Goal: Check status: Check status

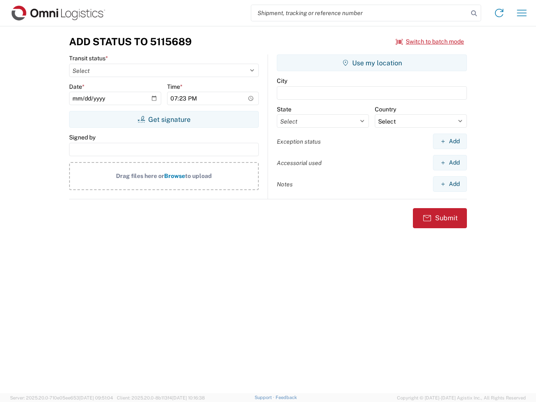
click at [359, 13] on input "search" at bounding box center [359, 13] width 217 height 16
click at [474, 13] on icon at bounding box center [474, 14] width 12 height 12
click at [499, 13] on icon at bounding box center [498, 12] width 13 height 13
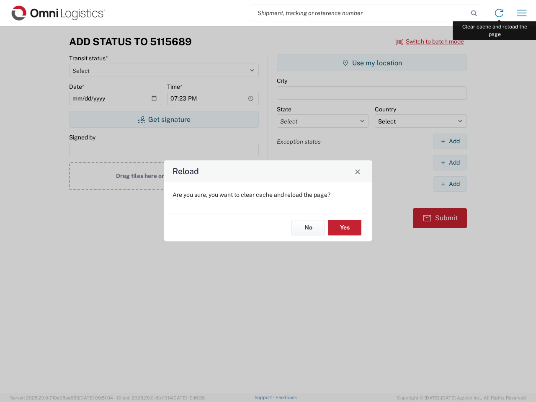
click at [521, 13] on div "Reload Are you sure, you want to clear cache and reload the page? No Yes" at bounding box center [268, 201] width 536 height 402
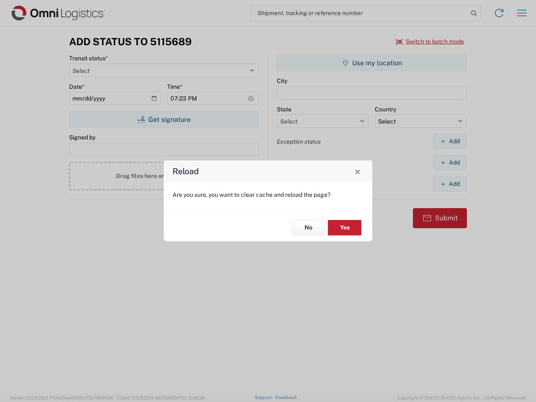
click at [430, 41] on div "Reload Are you sure, you want to clear cache and reload the page? No Yes" at bounding box center [268, 201] width 536 height 402
click at [164, 119] on div "Reload Are you sure, you want to clear cache and reload the page? No Yes" at bounding box center [268, 201] width 536 height 402
click at [372, 63] on div "Reload Are you sure, you want to clear cache and reload the page? No Yes" at bounding box center [268, 201] width 536 height 402
click at [449, 141] on div "Reload Are you sure, you want to clear cache and reload the page? No Yes" at bounding box center [268, 201] width 536 height 402
click at [449, 162] on div "Reload Are you sure, you want to clear cache and reload the page? No Yes" at bounding box center [268, 201] width 536 height 402
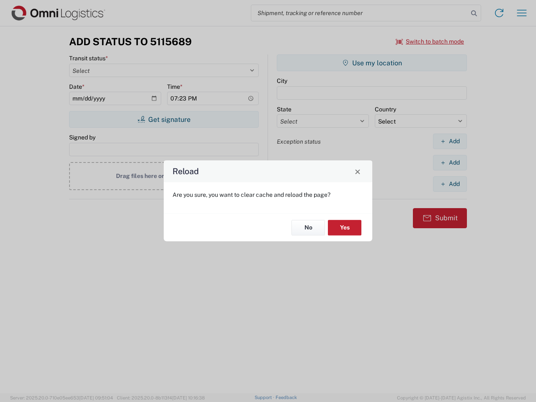
click at [449, 184] on div "Reload Are you sure, you want to clear cache and reload the page? No Yes" at bounding box center [268, 201] width 536 height 402
